Goal: Task Accomplishment & Management: Complete application form

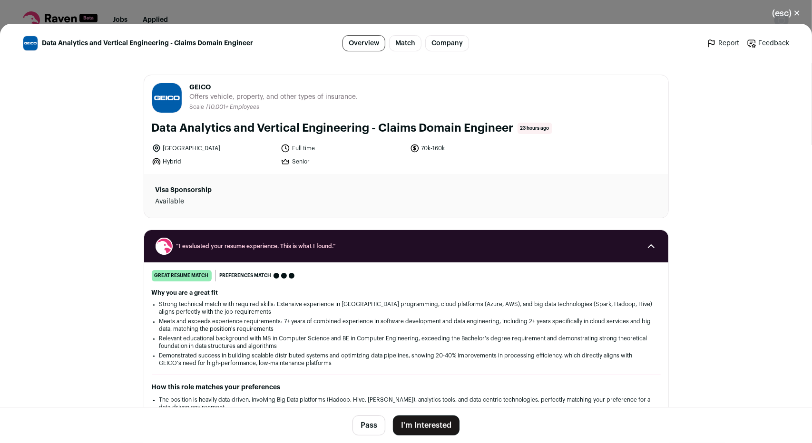
click at [425, 429] on button "I'm Interested" at bounding box center [426, 426] width 67 height 20
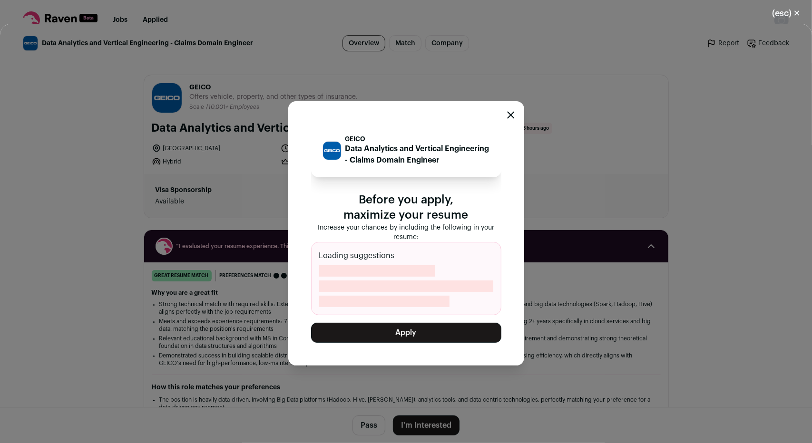
click at [433, 342] on button "Apply" at bounding box center [406, 333] width 190 height 20
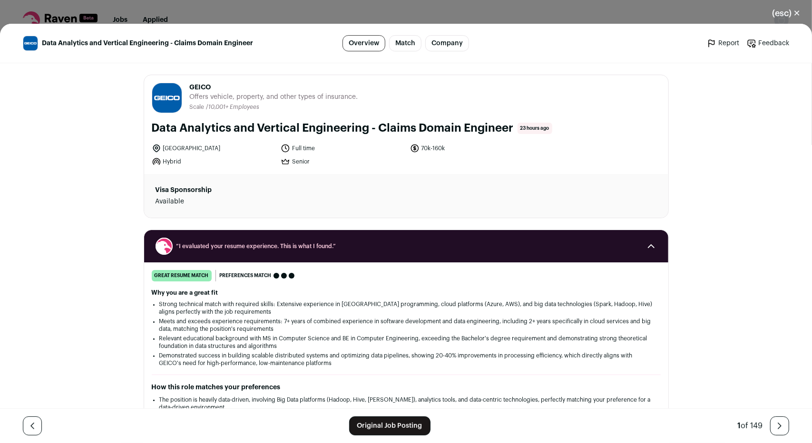
click at [790, 15] on button "(esc) ✕" at bounding box center [786, 13] width 51 height 21
